Goal: Task Accomplishment & Management: Manage account settings

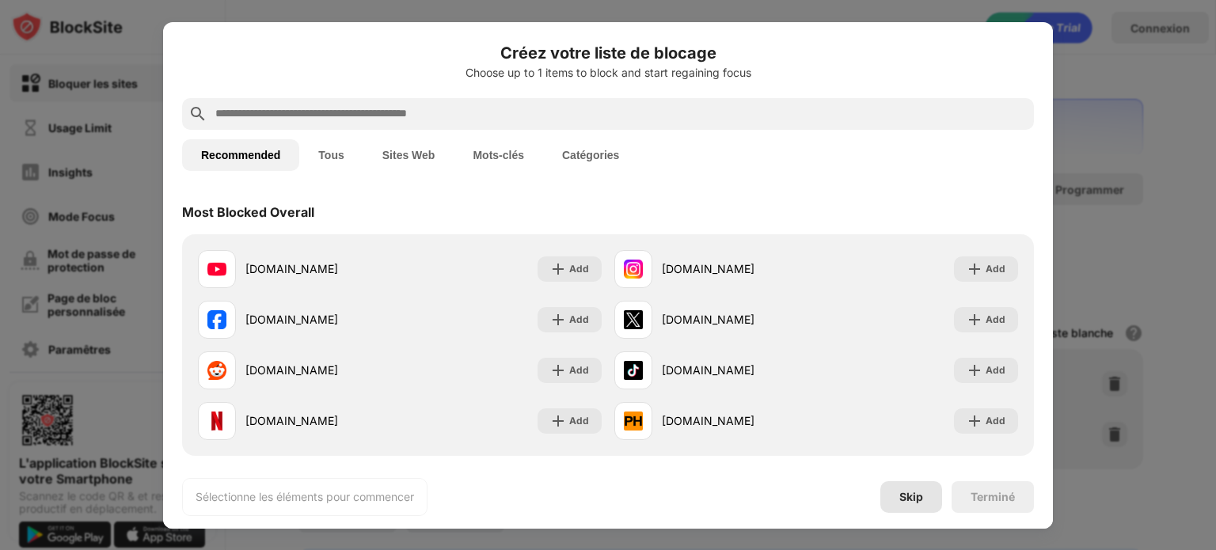
click at [915, 497] on div "Skip" at bounding box center [912, 497] width 24 height 13
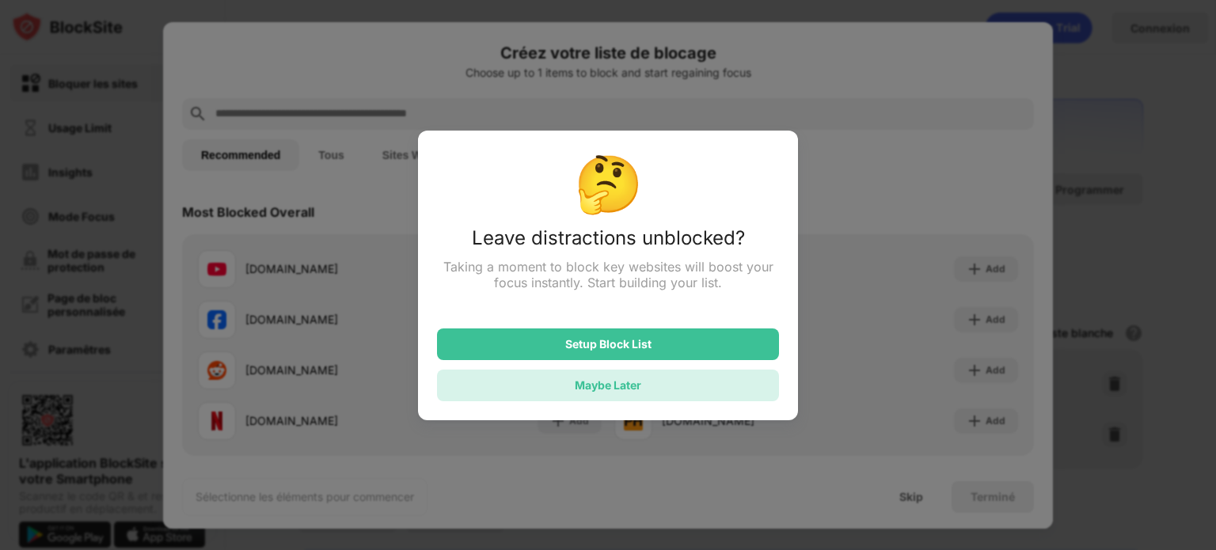
click at [657, 390] on div "Maybe Later" at bounding box center [608, 386] width 342 height 32
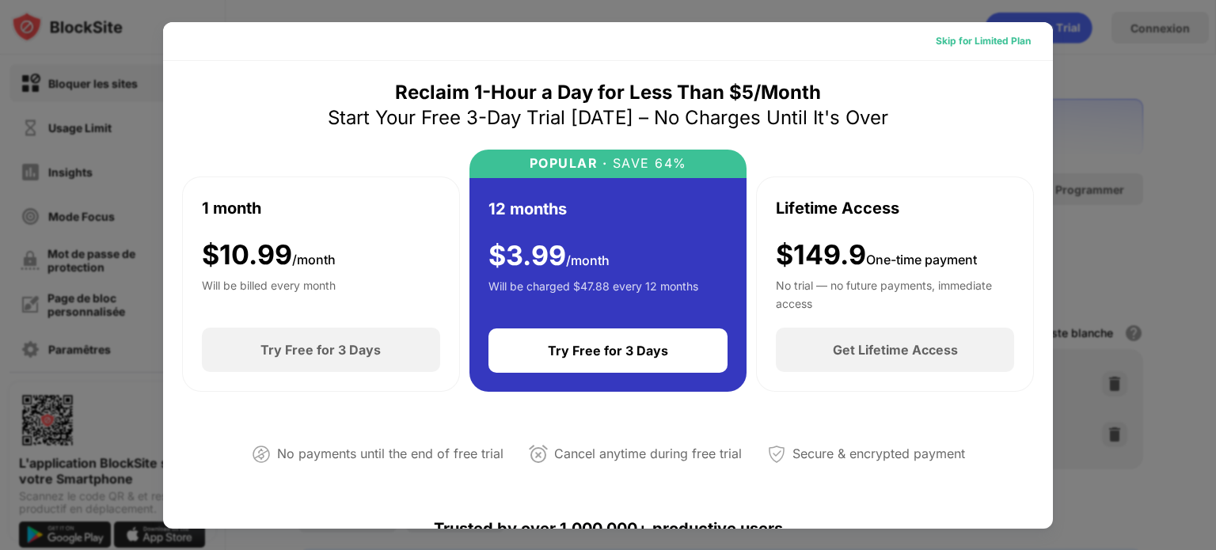
click at [1004, 36] on div "Skip for Limited Plan" at bounding box center [983, 41] width 95 height 16
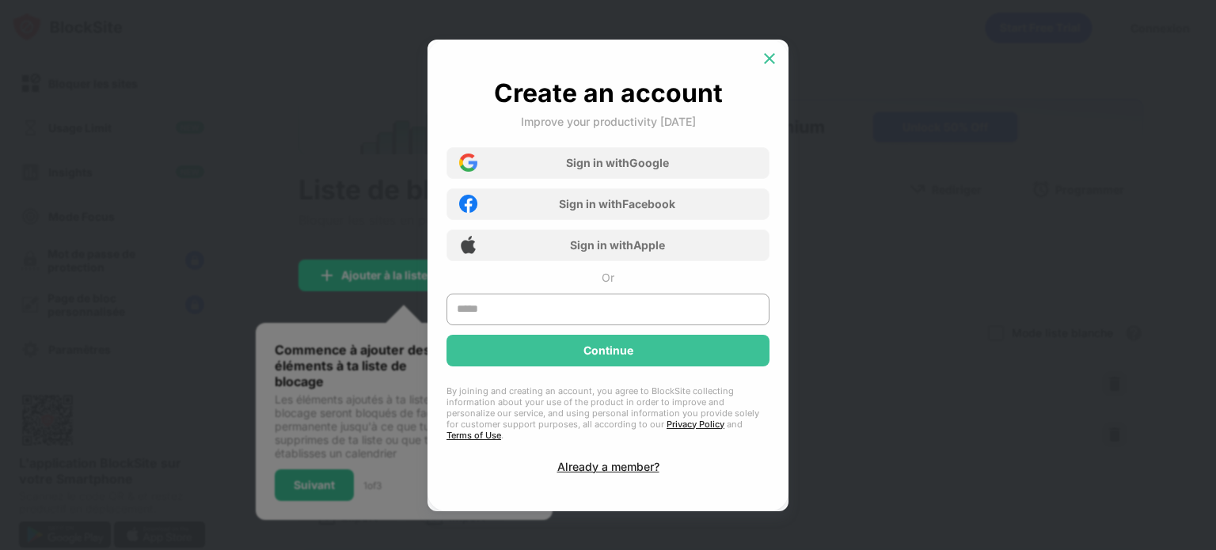
click at [765, 63] on img at bounding box center [770, 59] width 16 height 16
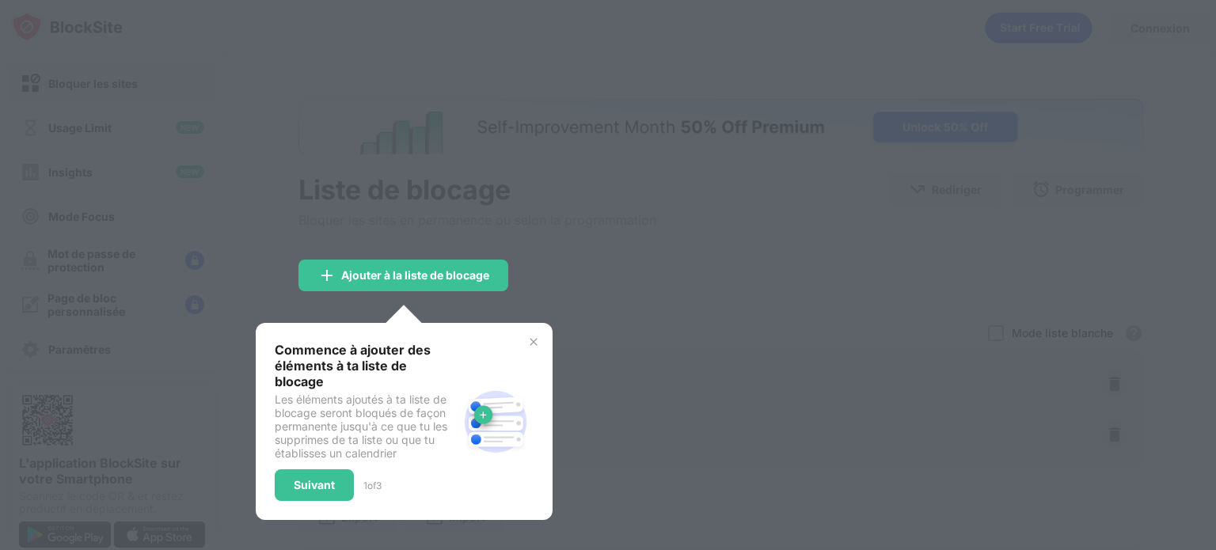
click at [532, 341] on img at bounding box center [533, 342] width 13 height 13
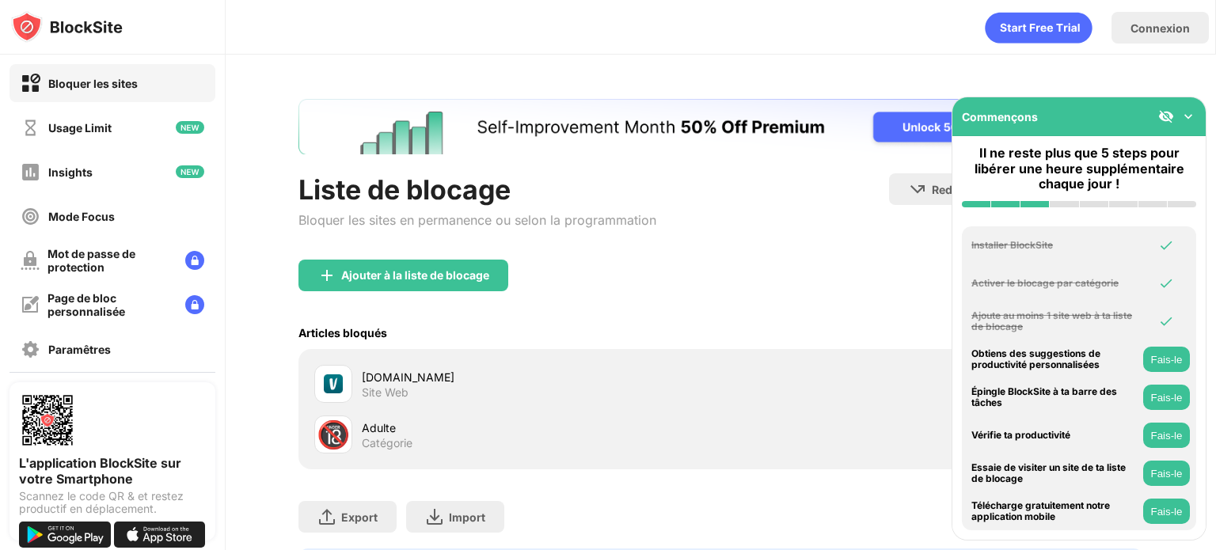
scroll to position [98, 0]
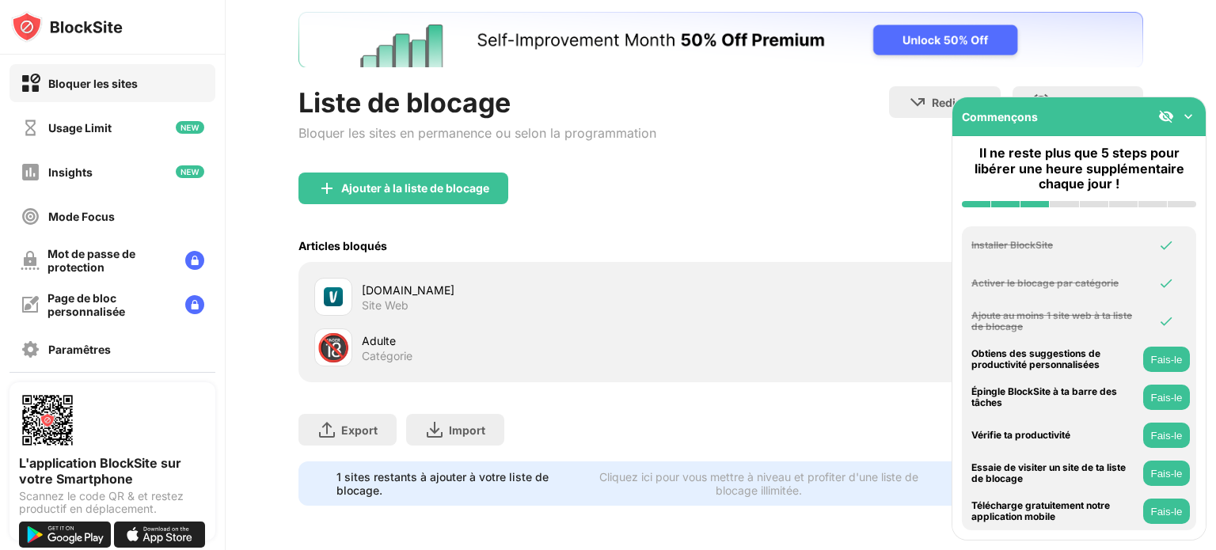
click at [1188, 120] on img at bounding box center [1189, 116] width 16 height 16
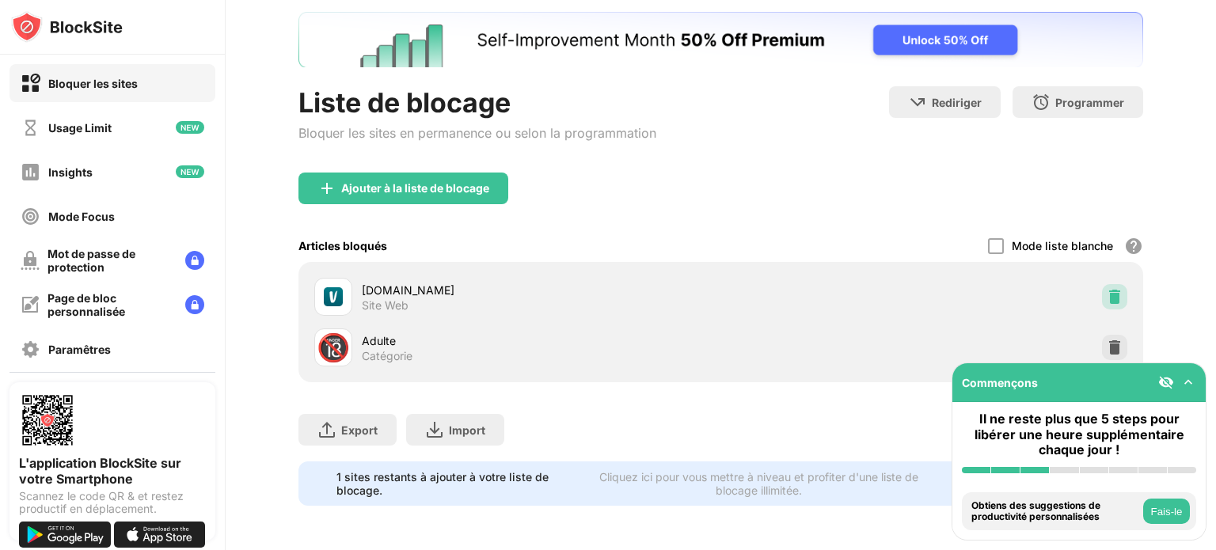
click at [1107, 289] on img at bounding box center [1115, 297] width 16 height 16
